Goal: Find specific page/section: Find specific page/section

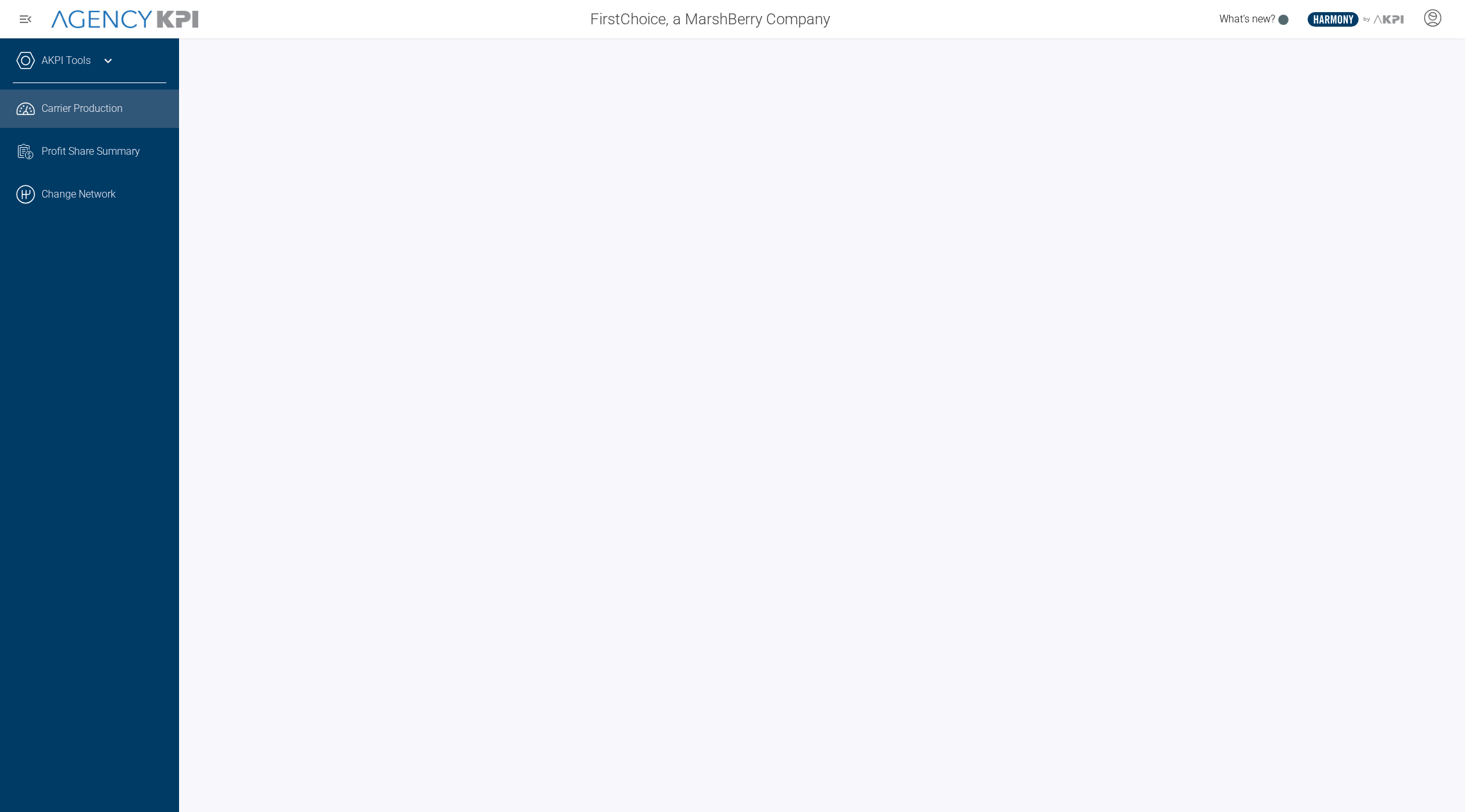
click at [680, 49] on div at bounding box center [822, 425] width 1286 height 774
click at [102, 201] on link ".cls-1{fill:none;stroke:#000;stroke-linecap:round;stroke-linejoin:round;stroke-…" at bounding box center [89, 194] width 179 height 38
click at [91, 54] on div "AKPI Tools" at bounding box center [89, 66] width 153 height 32
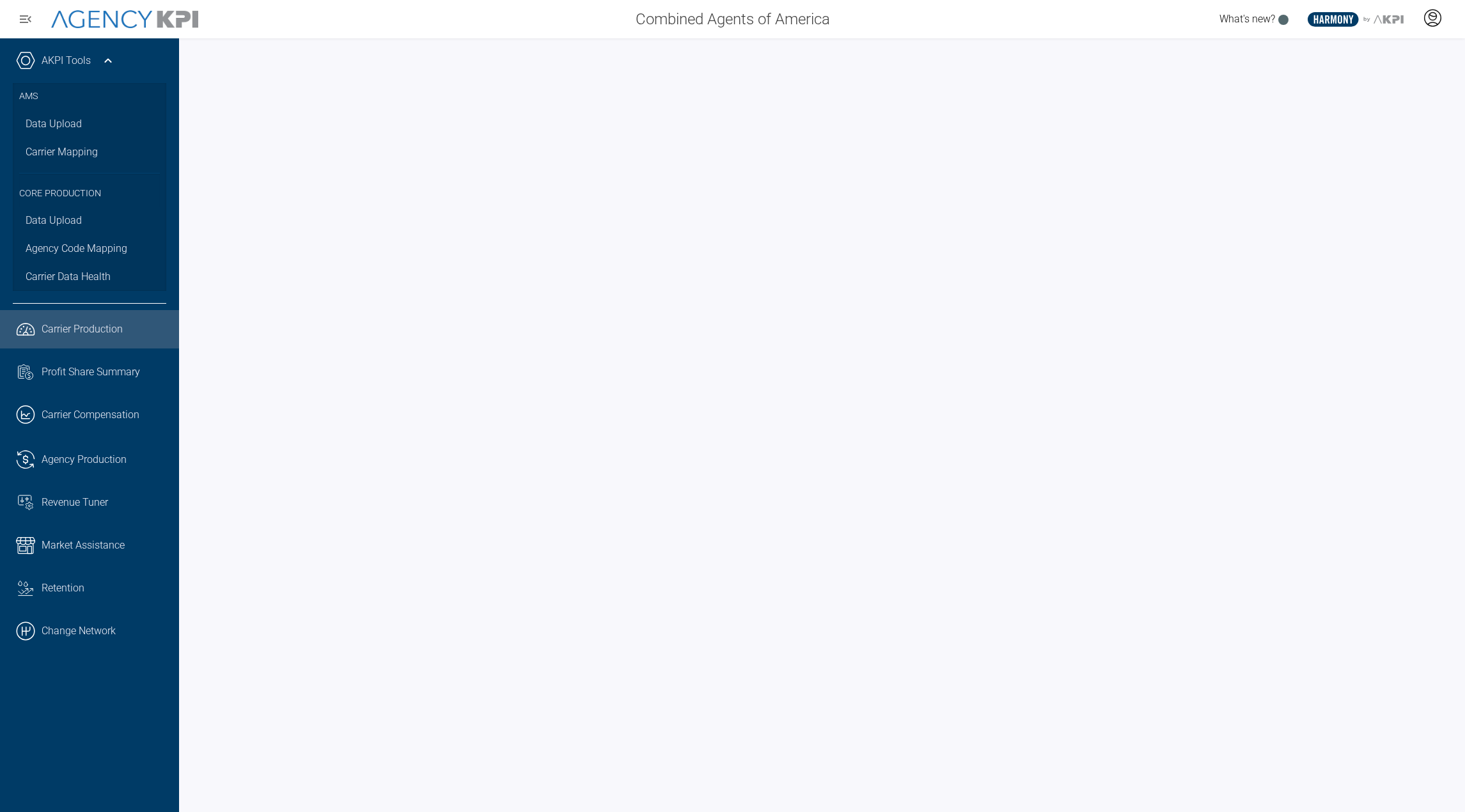
click at [1444, 15] on div at bounding box center [1432, 19] width 32 height 29
click at [1439, 22] on icon at bounding box center [1432, 17] width 19 height 19
click at [1438, 9] on icon at bounding box center [1432, 17] width 19 height 19
click at [1387, 52] on span "Admin Portal" at bounding box center [1371, 53] width 56 height 10
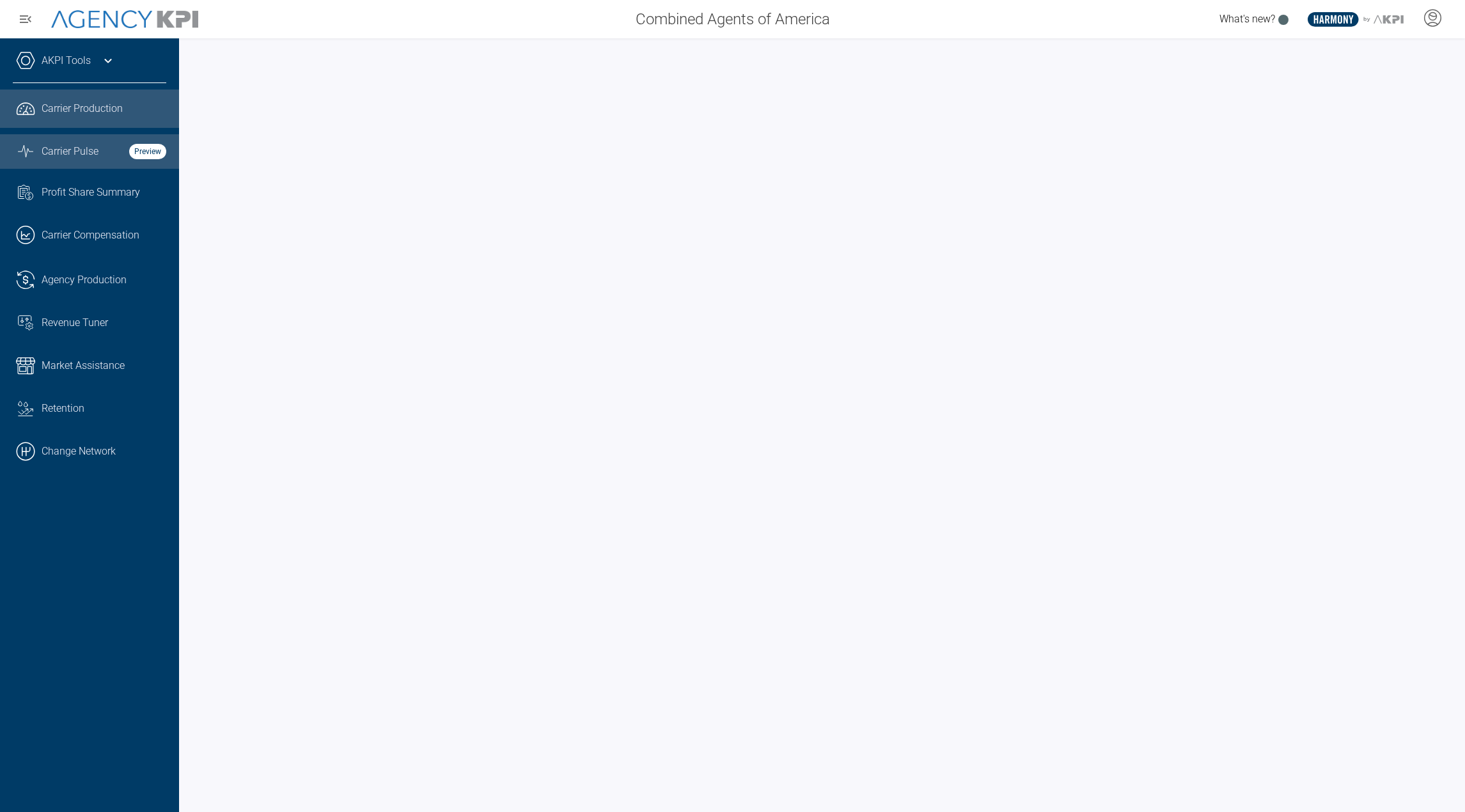
click at [9, 161] on link "Graph Stats Streamline Icon: [URL][DOMAIN_NAME] Carrier Pulse Preview" at bounding box center [89, 151] width 179 height 34
